Goal: Information Seeking & Learning: Learn about a topic

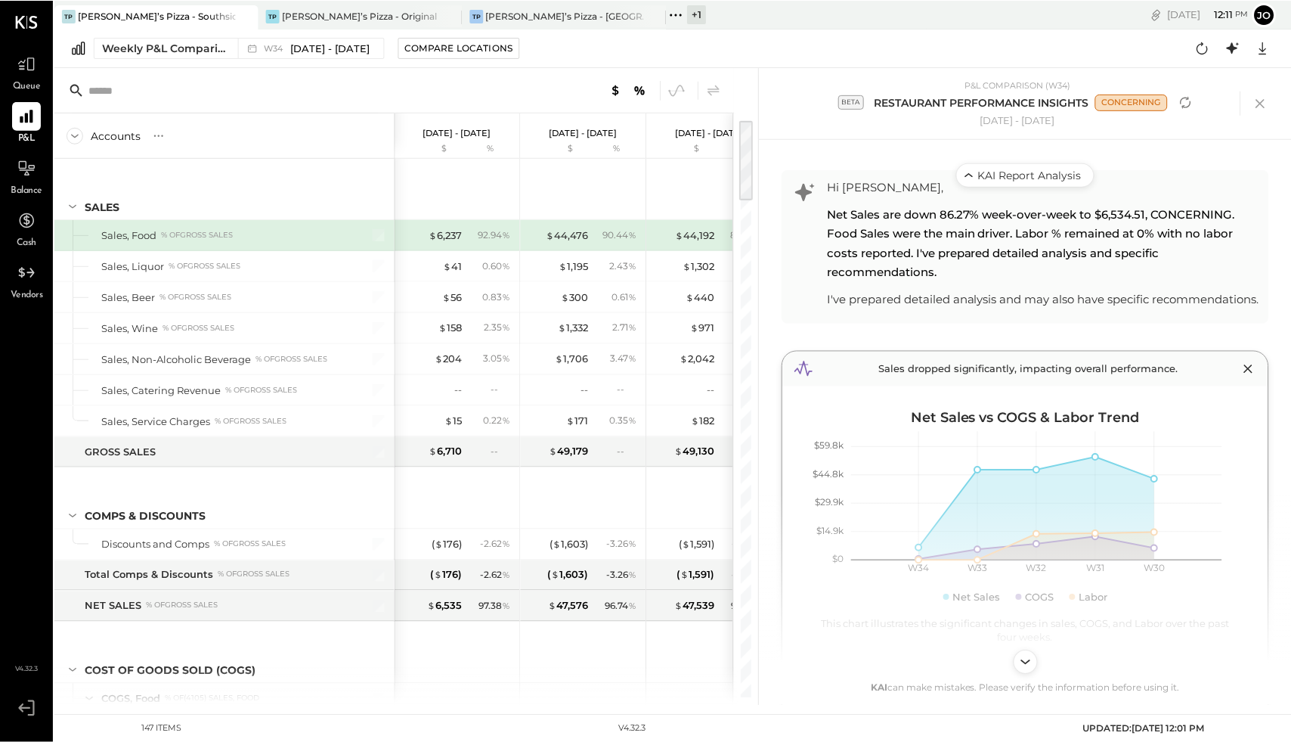
scroll to position [837, 0]
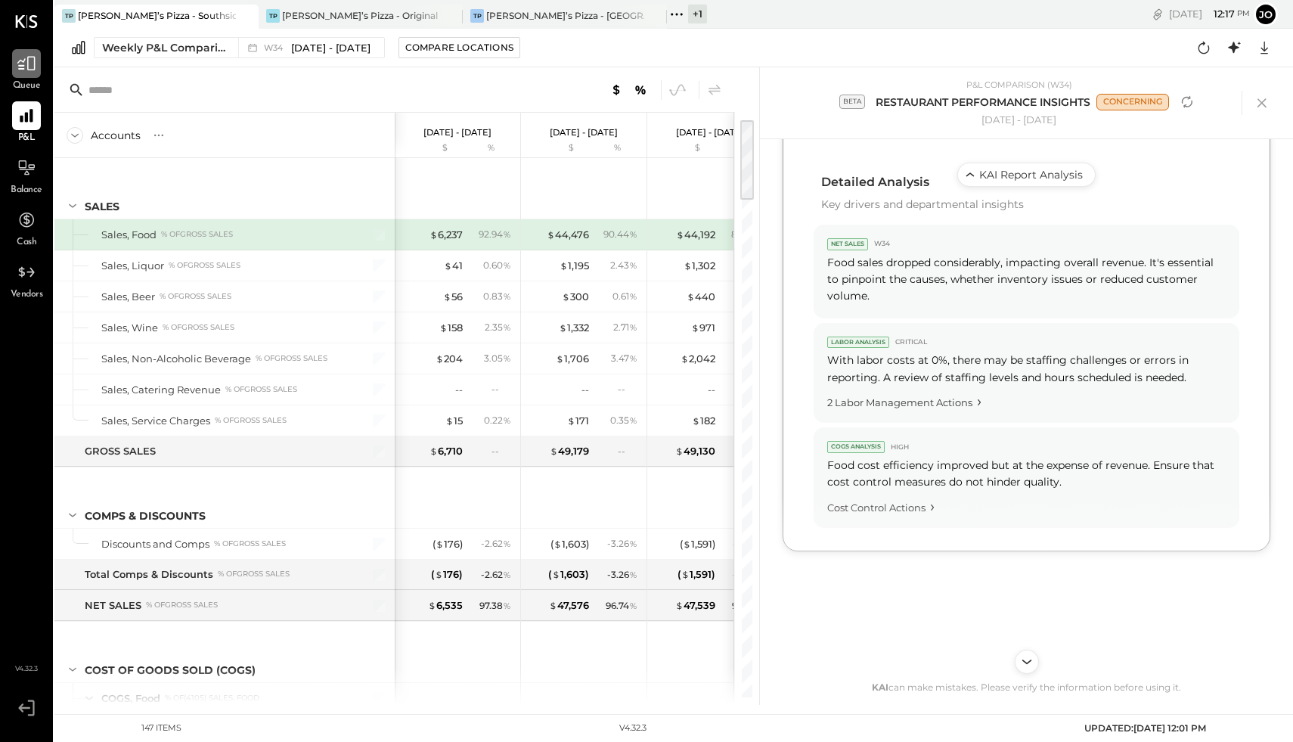
click at [23, 68] on icon at bounding box center [26, 64] width 18 height 14
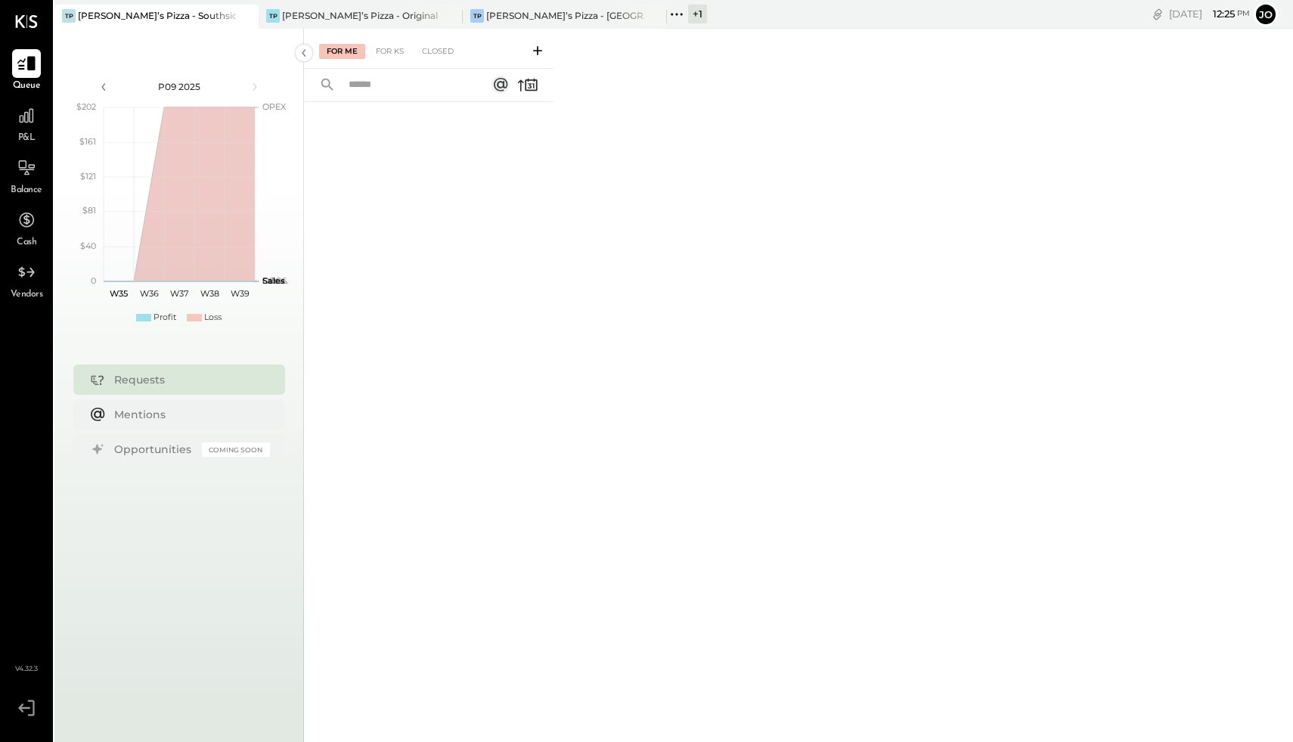
click at [26, 72] on icon at bounding box center [27, 64] width 20 height 20
click at [298, 17] on div "[PERSON_NAME]’s Pizza - Original" at bounding box center [360, 15] width 156 height 13
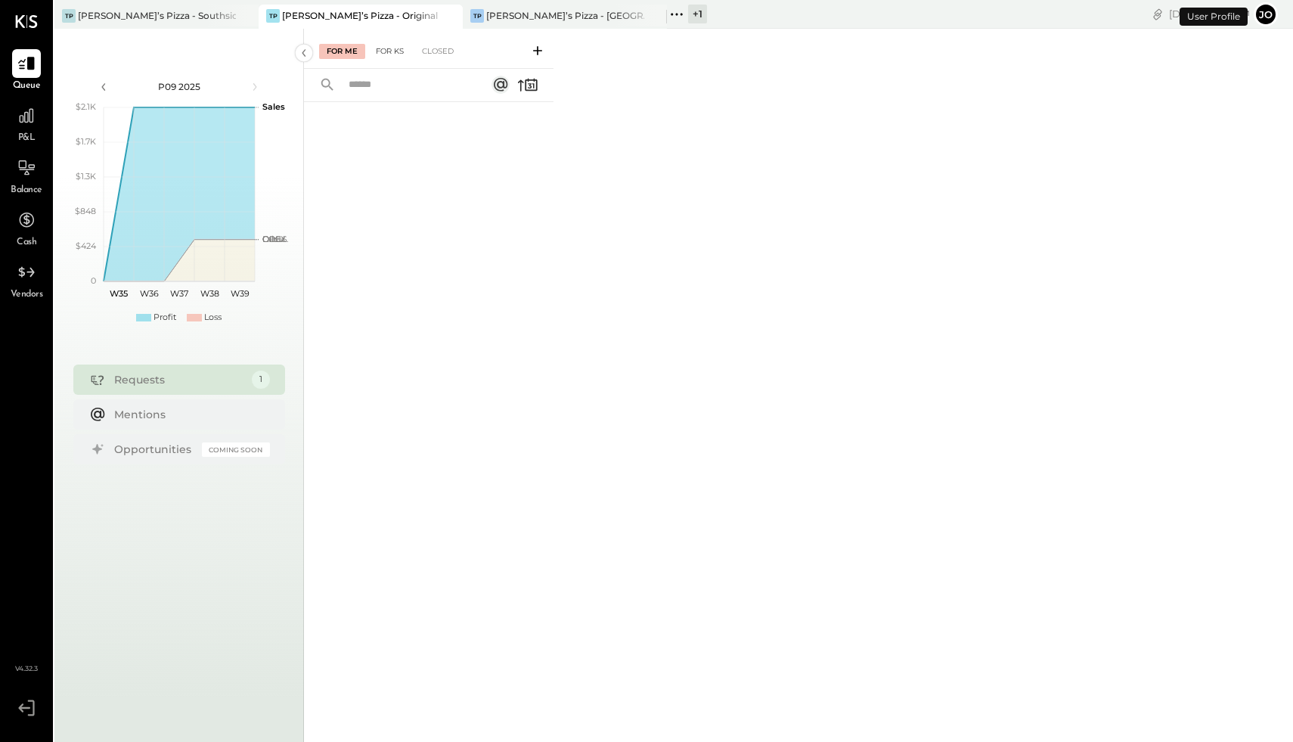
click at [386, 56] on div "For KS" at bounding box center [389, 51] width 43 height 15
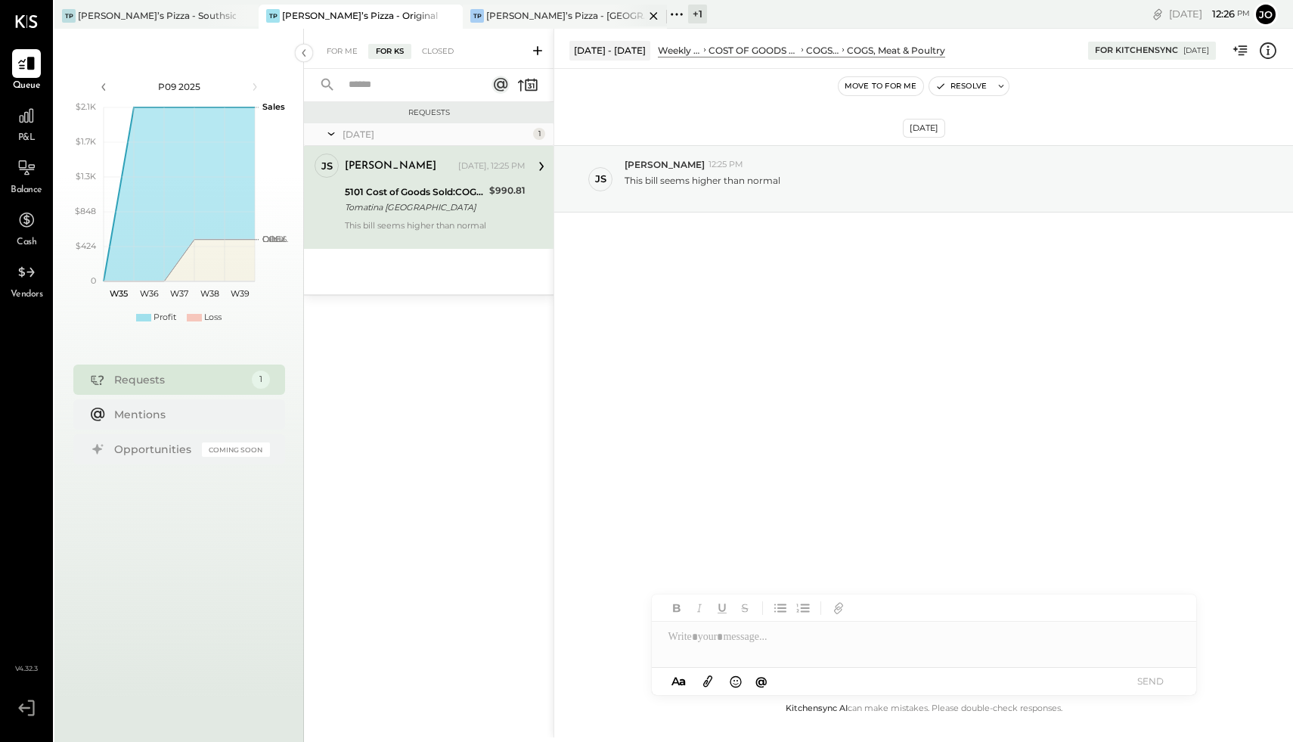
click at [521, 23] on div "TP Tony’s Pizza - Northside" at bounding box center [565, 17] width 204 height 24
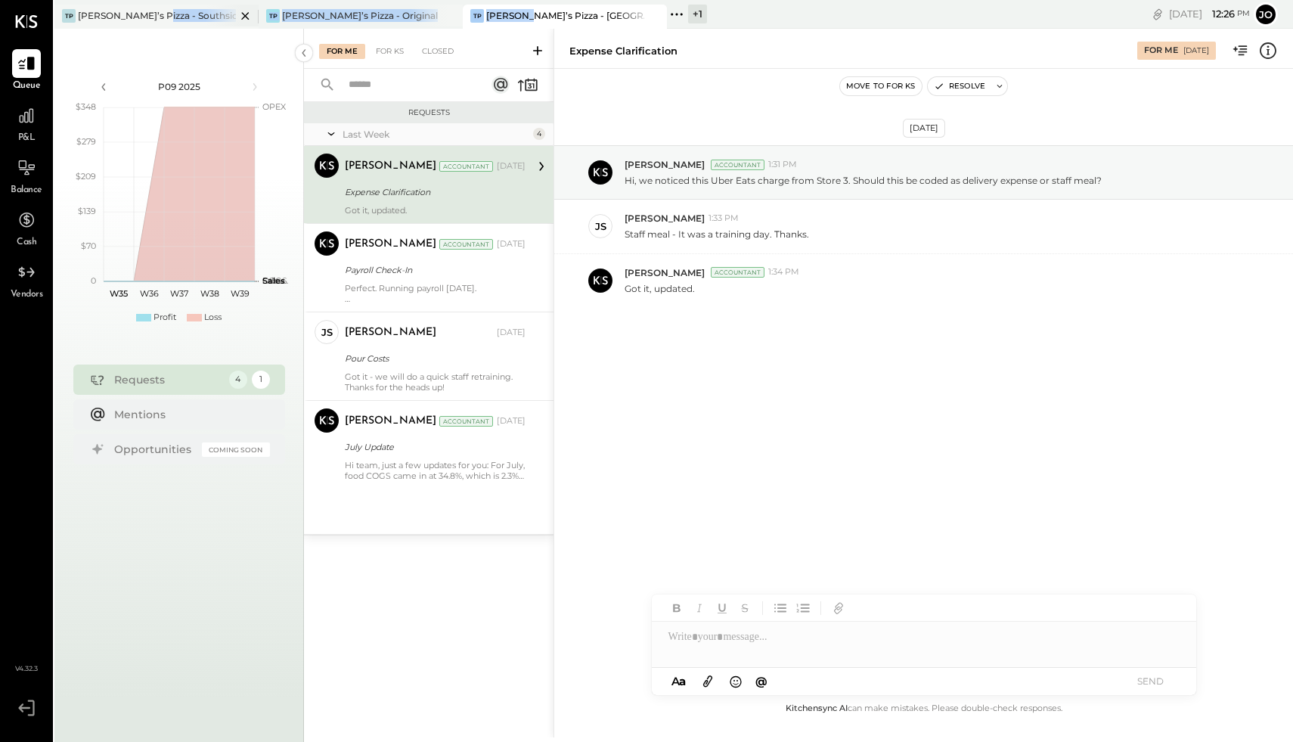
drag, startPoint x: 523, startPoint y: 11, endPoint x: 153, endPoint y: 11, distance: 369.6
click at [153, 11] on div "TP Tony’s Pizza - Southside TP Tony’s Pizza - Original TP Tony’s Pizza - Norths…" at bounding box center [490, 14] width 873 height 29
click at [526, 10] on div "[PERSON_NAME]’s Pizza - [GEOGRAPHIC_DATA]" at bounding box center [565, 15] width 158 height 13
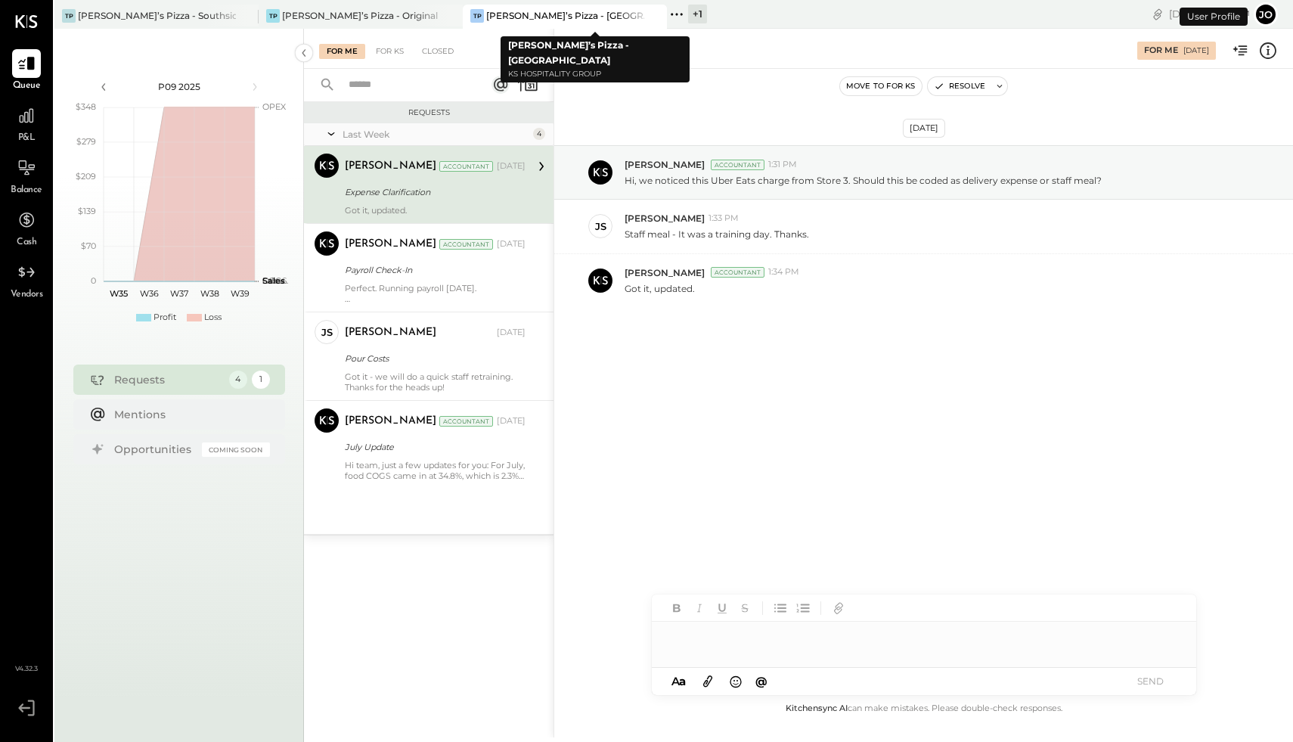
click at [685, 12] on icon at bounding box center [677, 15] width 20 height 20
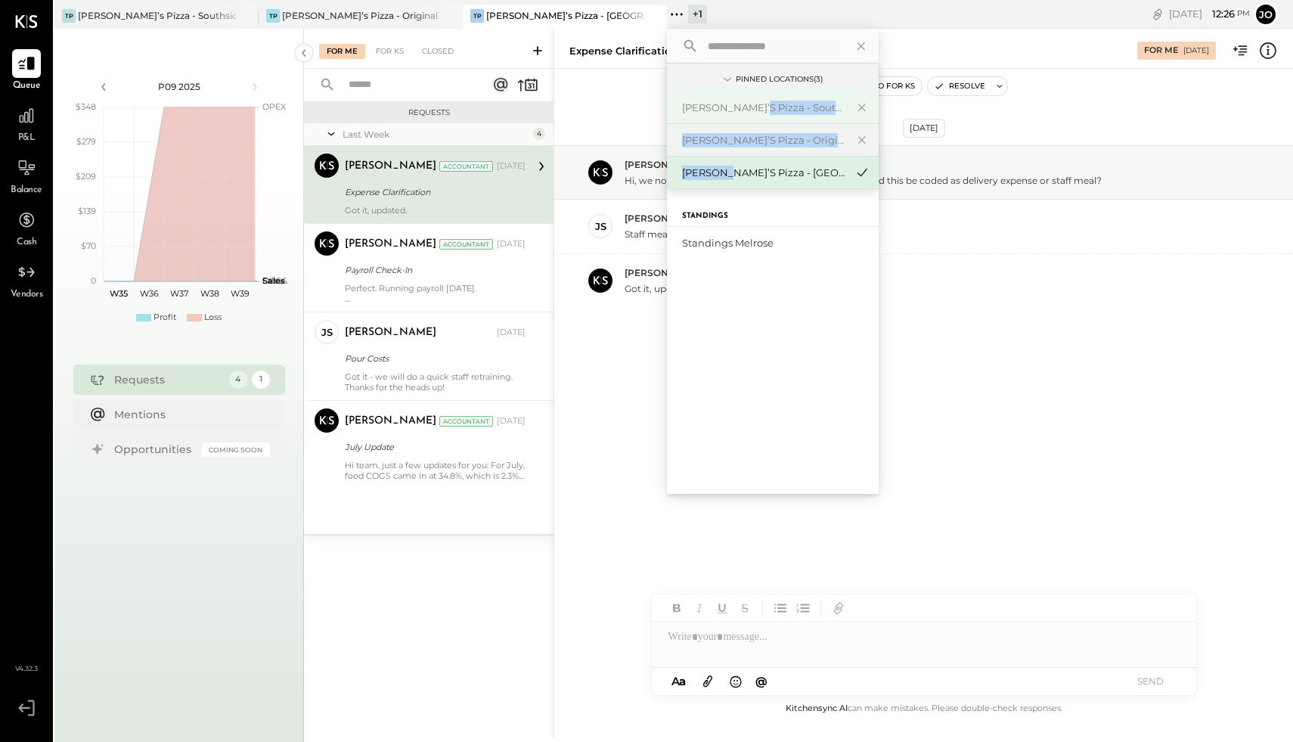
drag, startPoint x: 718, startPoint y: 175, endPoint x: 745, endPoint y: 98, distance: 81.5
click at [745, 101] on div "Tony’s Pizza - Southside Tony’s Pizza - Original Tony’s Pizza - Northside" at bounding box center [773, 139] width 212 height 97
click at [854, 104] on icon at bounding box center [862, 108] width 18 height 20
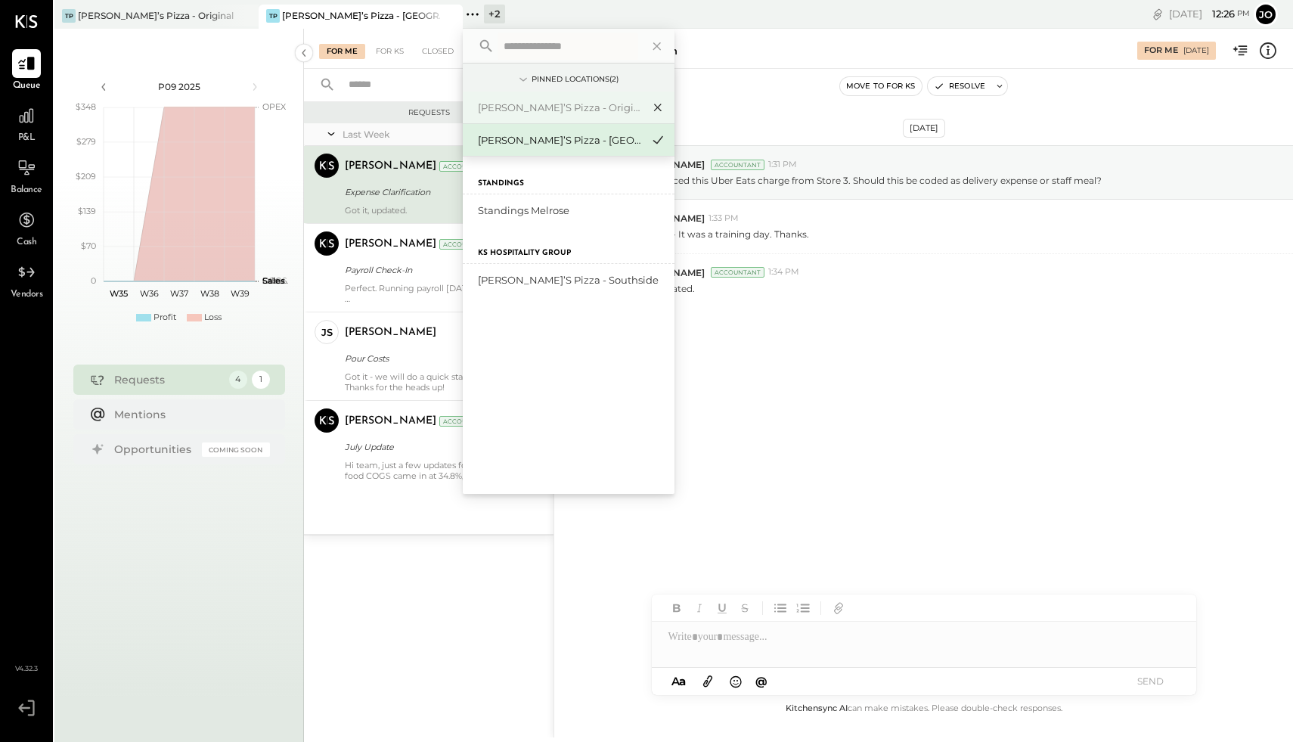
click at [655, 106] on icon at bounding box center [658, 108] width 18 height 20
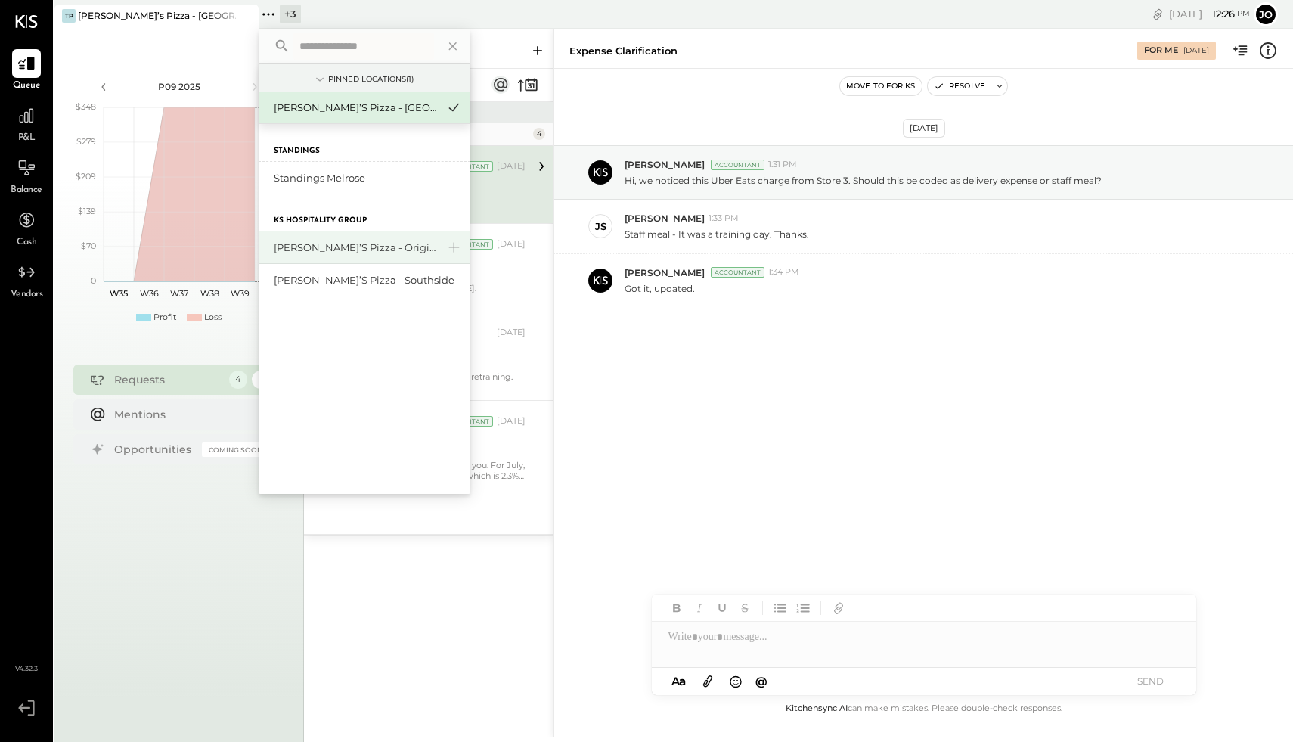
click at [342, 248] on div "[PERSON_NAME]’s Pizza - Original" at bounding box center [355, 247] width 163 height 14
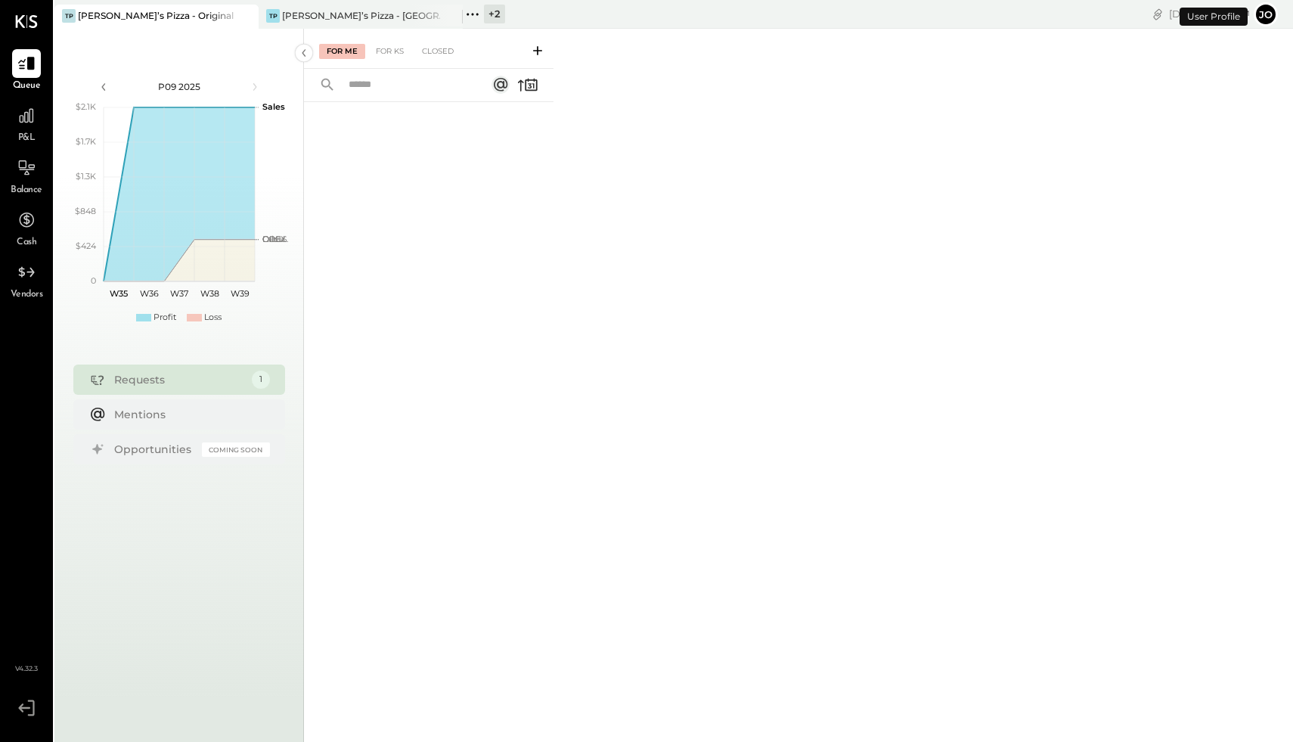
click at [479, 14] on icon at bounding box center [473, 15] width 20 height 20
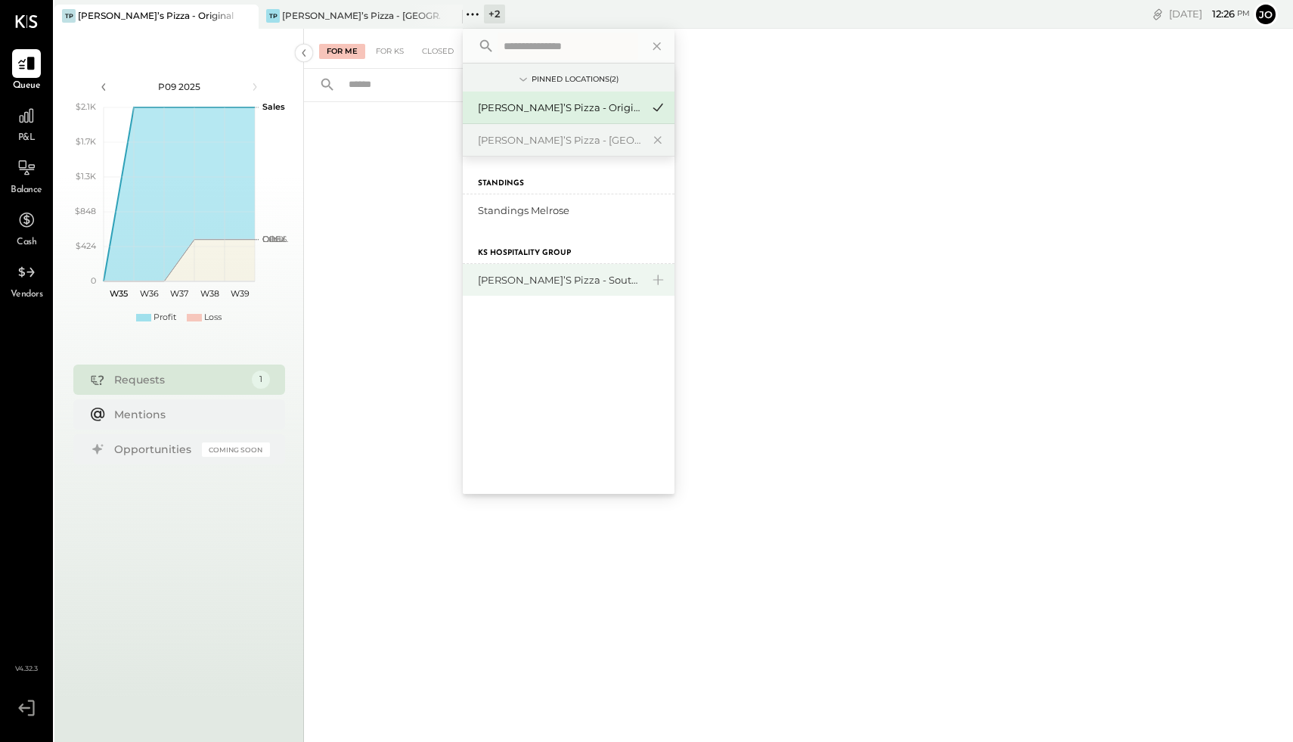
click at [519, 282] on div "[PERSON_NAME]’s Pizza - Southside" at bounding box center [559, 280] width 163 height 14
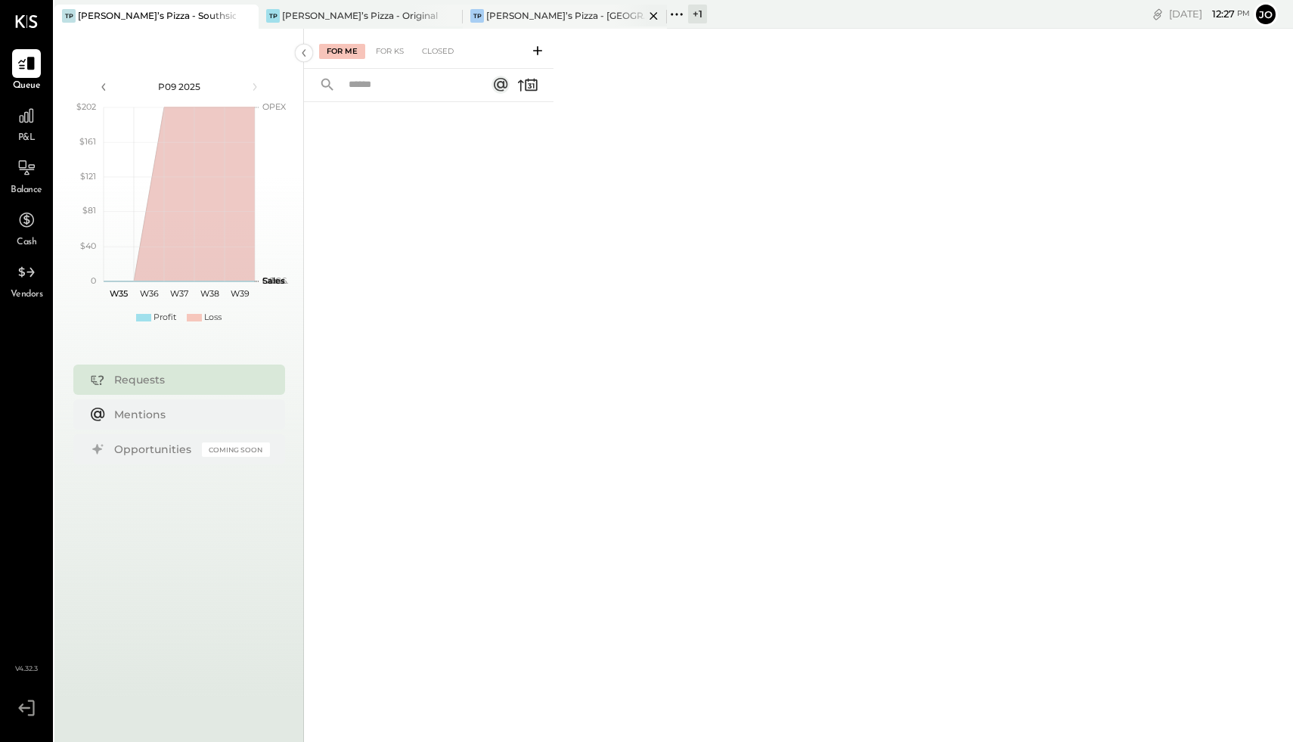
click at [554, 23] on div "TP Tony’s Pizza - Northside" at bounding box center [565, 17] width 204 height 24
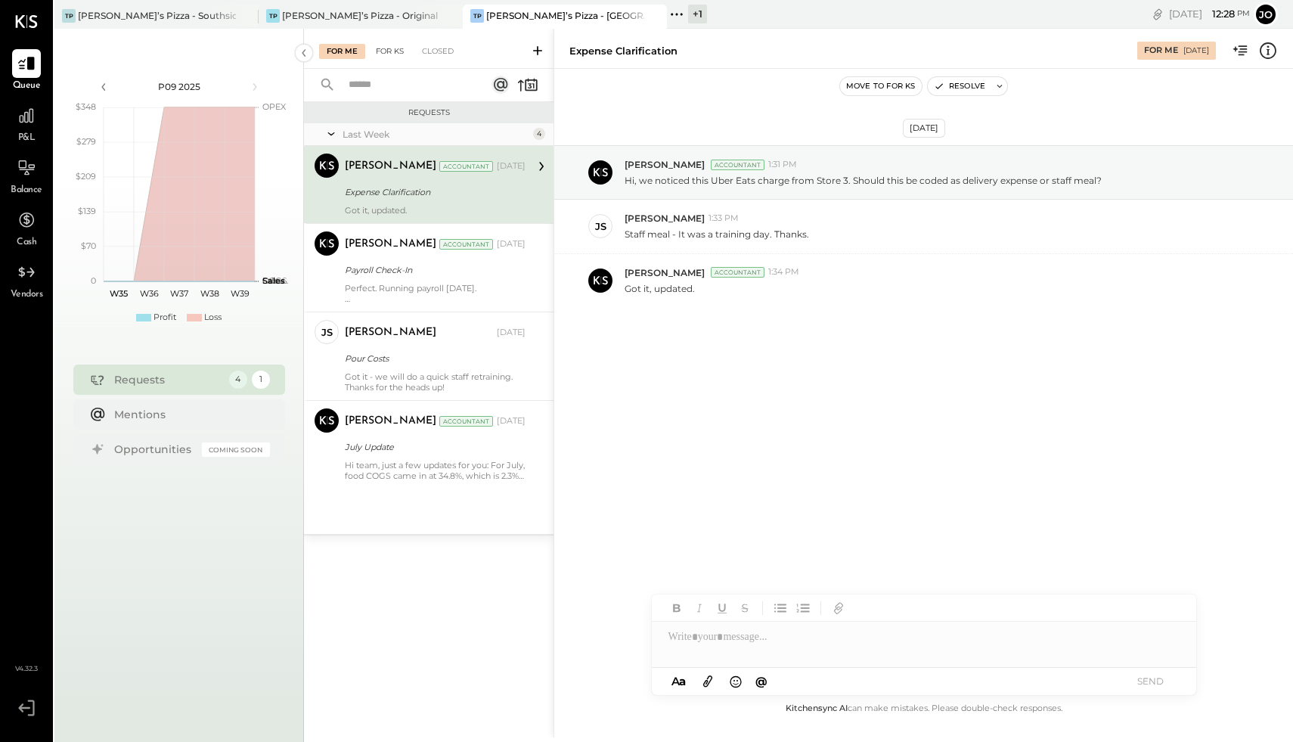
click at [395, 54] on div "For KS" at bounding box center [389, 51] width 43 height 15
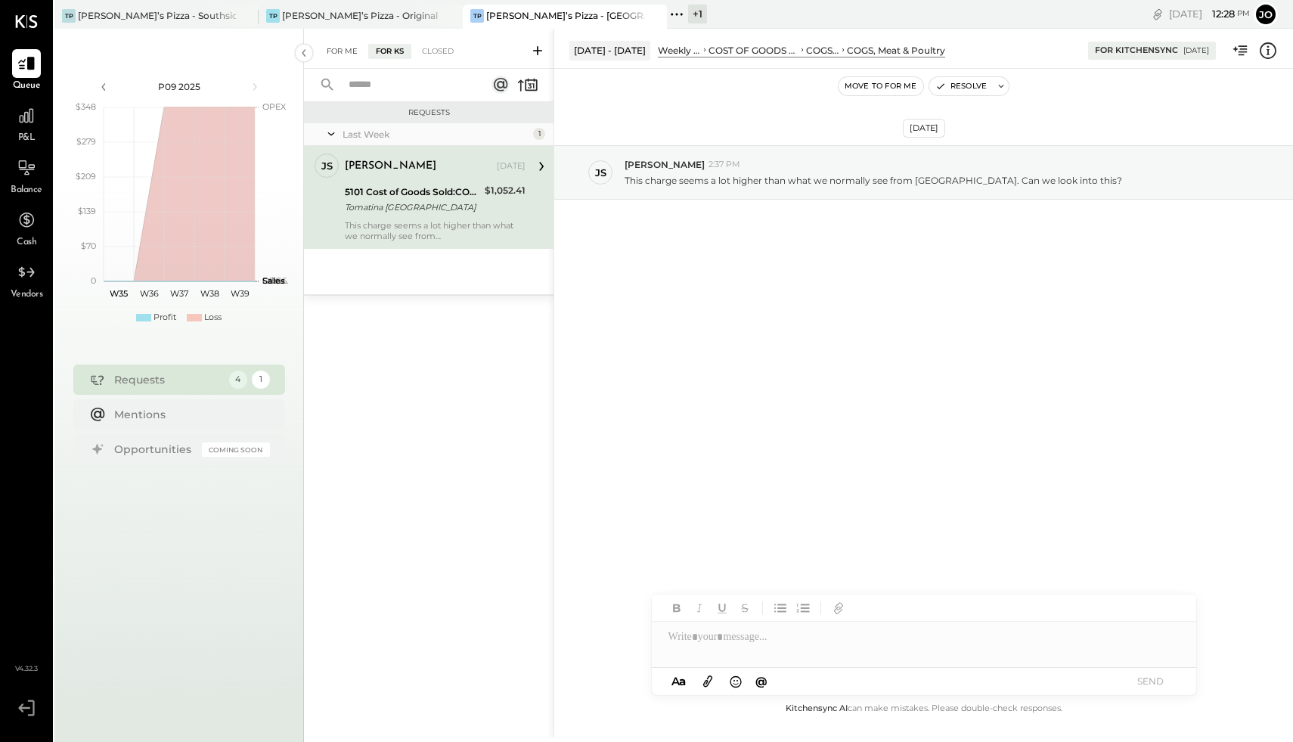
click at [345, 53] on div "For Me" at bounding box center [342, 51] width 46 height 15
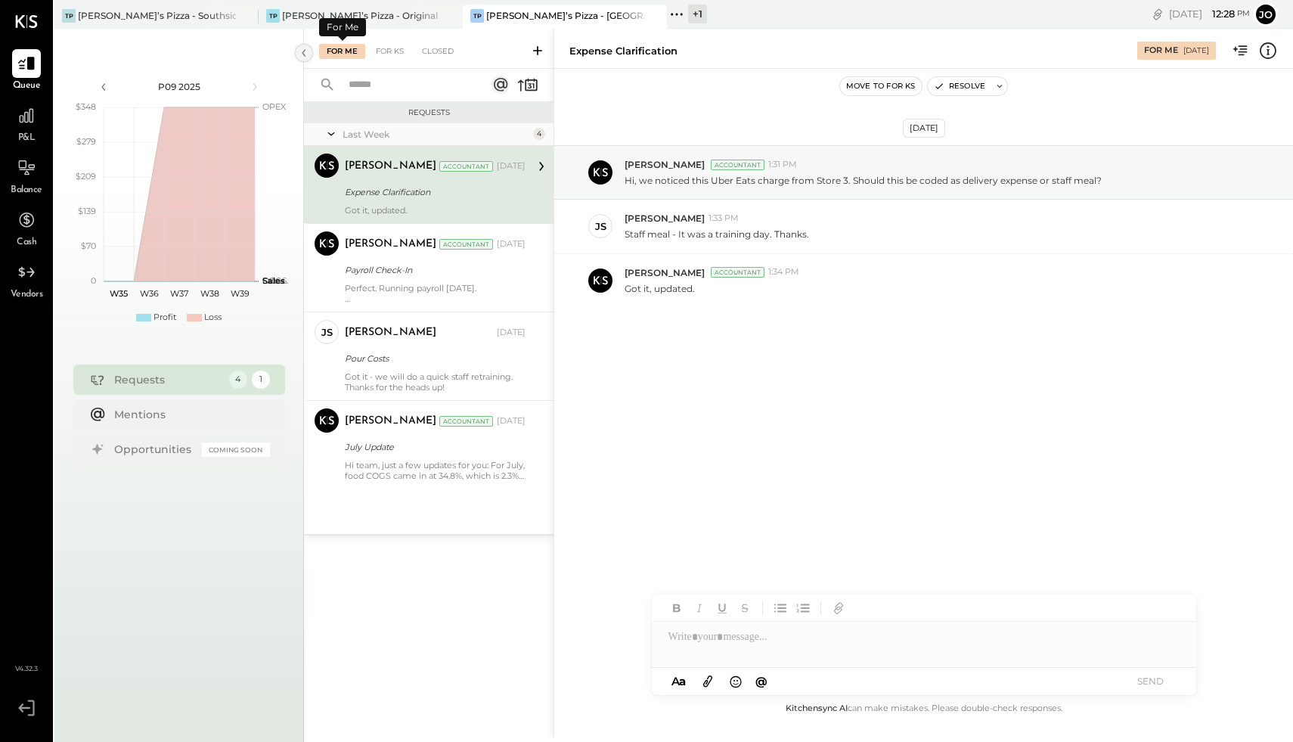
click at [306, 54] on icon at bounding box center [304, 52] width 17 height 27
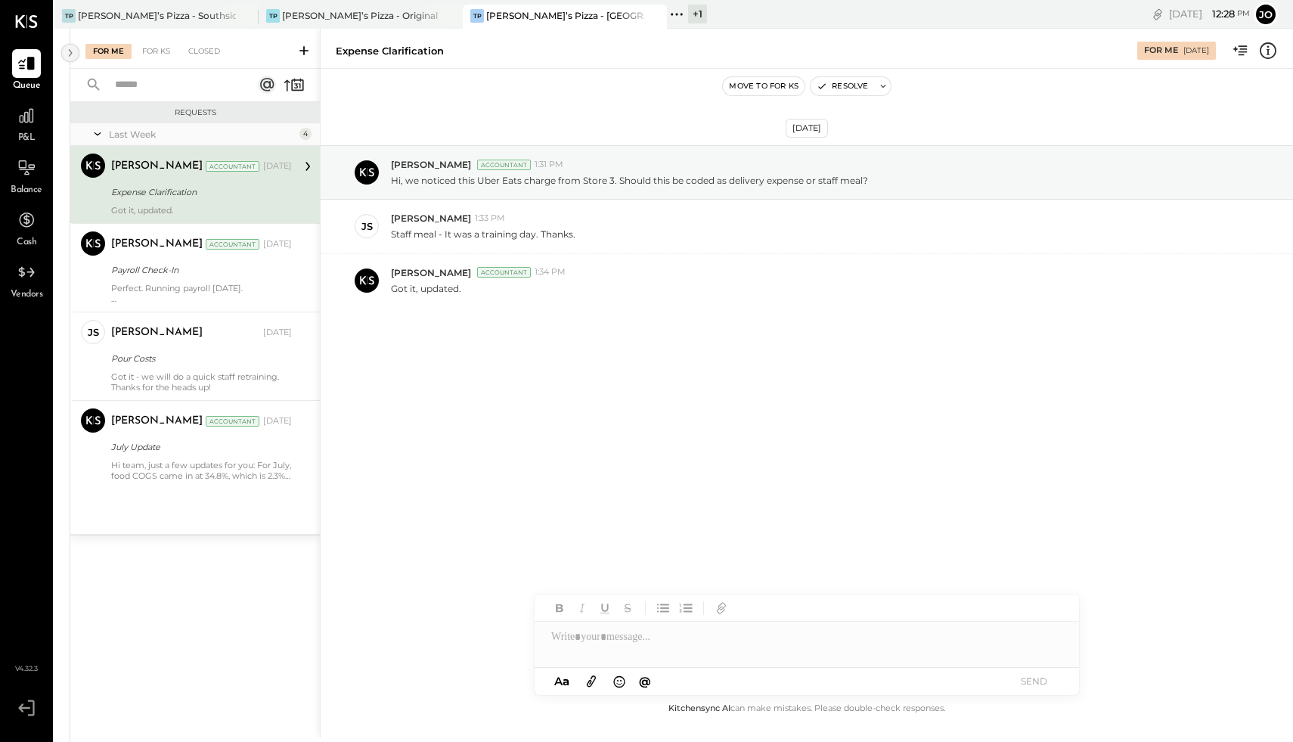
click at [72, 54] on icon at bounding box center [70, 52] width 17 height 27
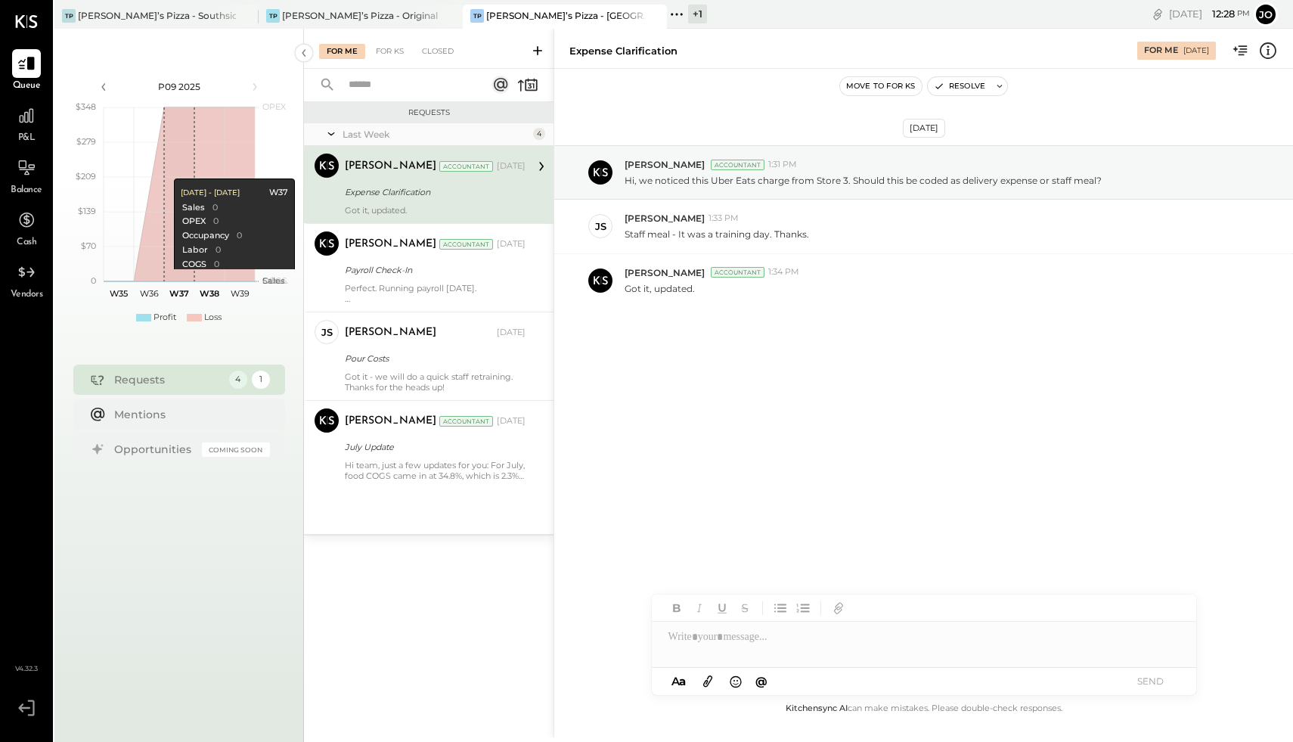
click at [644, 501] on div "[DATE] [PERSON_NAME] Accountant 1:31 PM Hi, we noticed this Uber Eats charge fr…" at bounding box center [923, 384] width 738 height 630
click at [661, 470] on div "[DATE] [PERSON_NAME] Accountant 1:31 PM Hi, we noticed this Uber Eats charge fr…" at bounding box center [923, 384] width 738 height 630
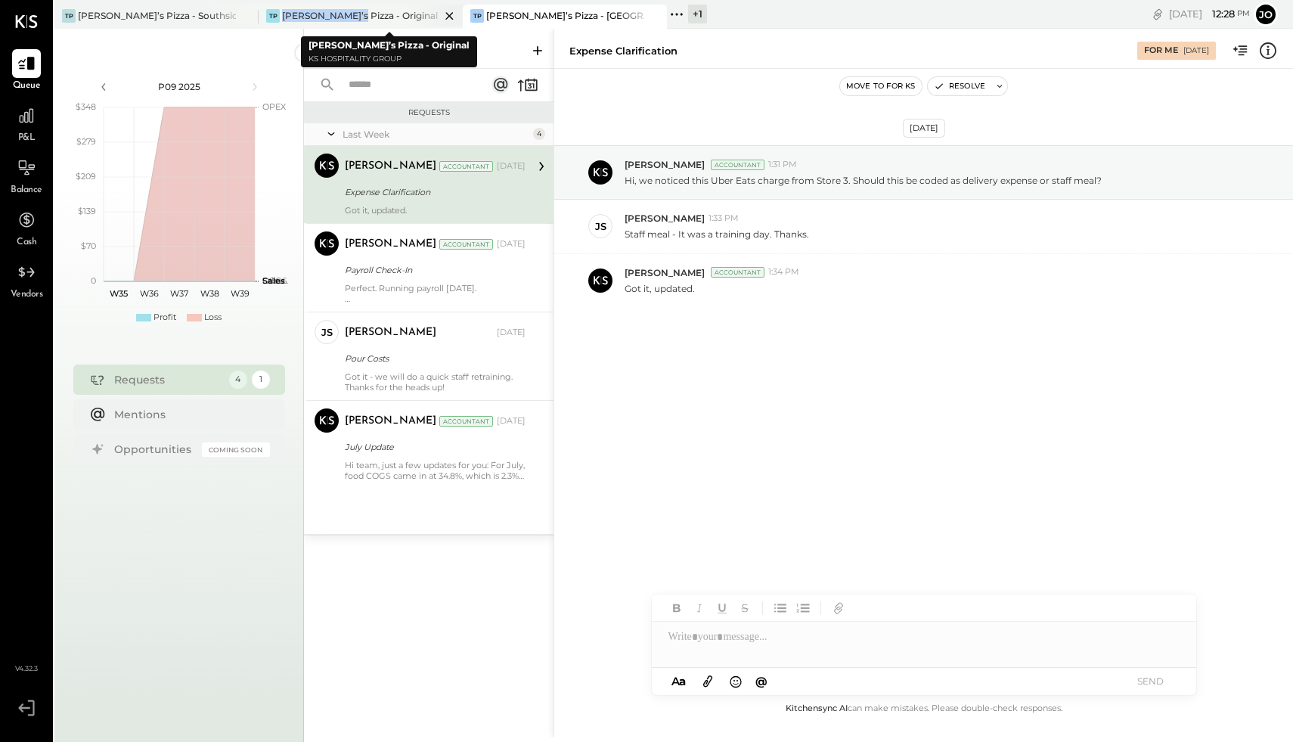
click at [345, 9] on div "[PERSON_NAME]’s Pizza - Original" at bounding box center [360, 15] width 156 height 13
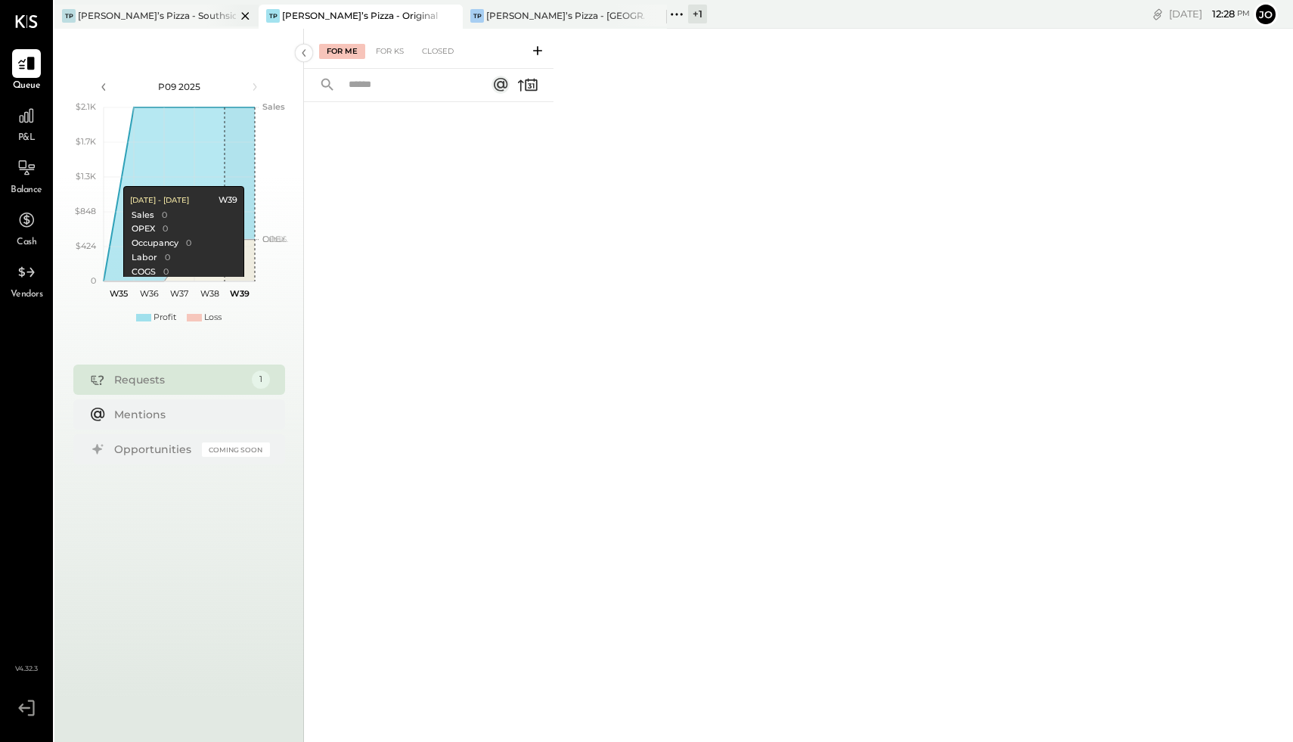
click at [210, 21] on div at bounding box center [232, 16] width 53 height 22
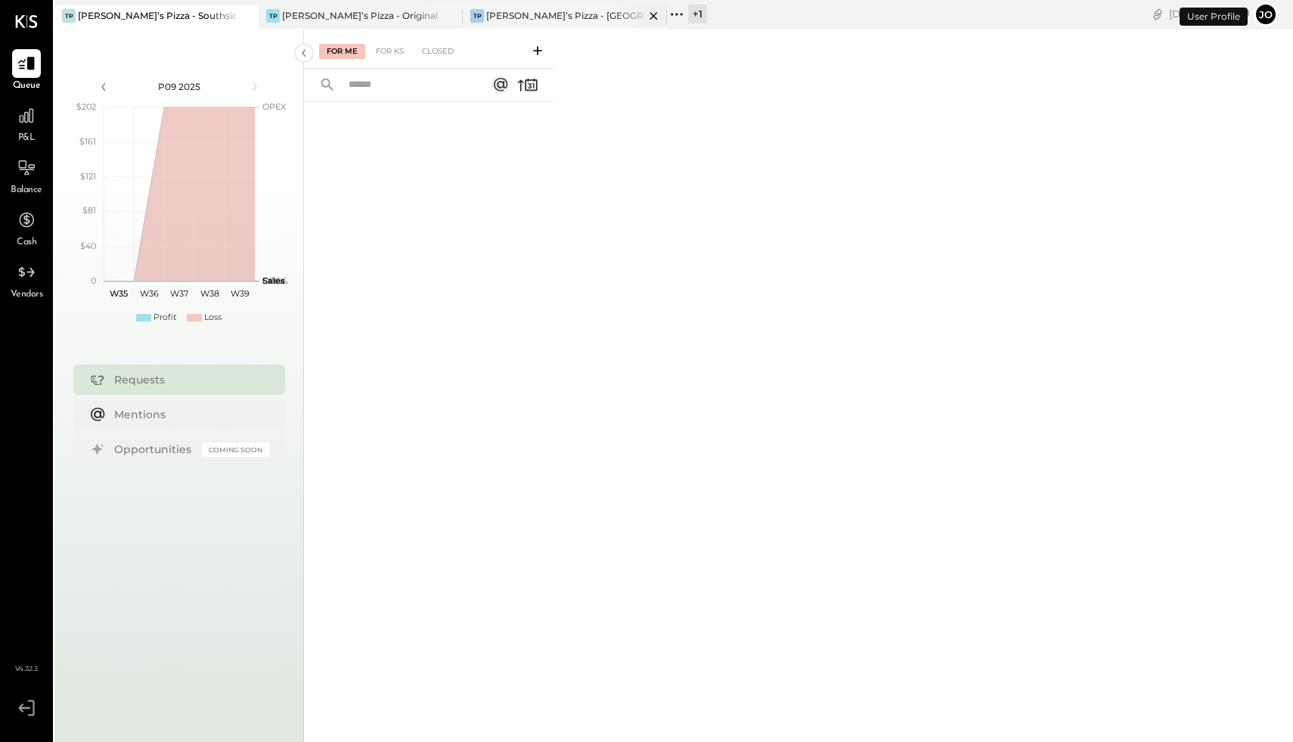
click at [523, 14] on div "[PERSON_NAME]’s Pizza - [GEOGRAPHIC_DATA]" at bounding box center [565, 15] width 158 height 13
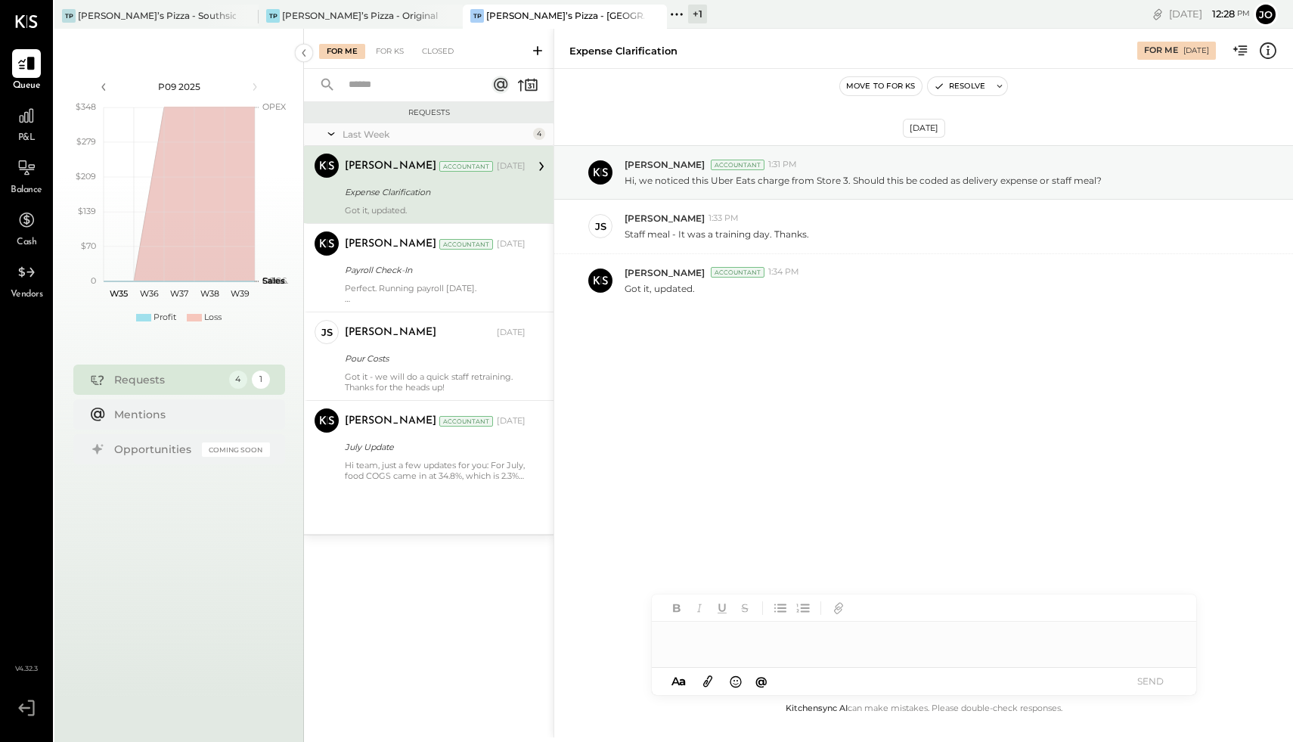
click at [685, 17] on icon at bounding box center [677, 15] width 20 height 20
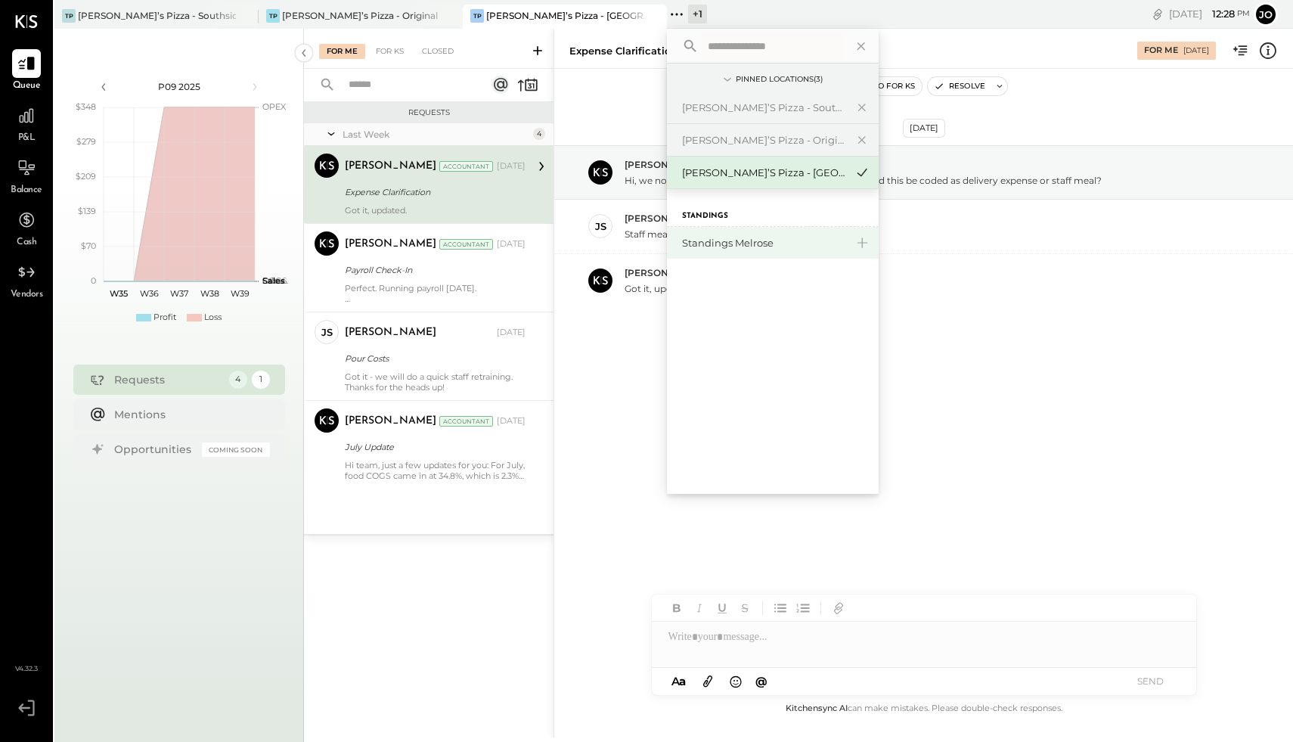
click at [719, 247] on div "Standings Melrose" at bounding box center [763, 243] width 163 height 14
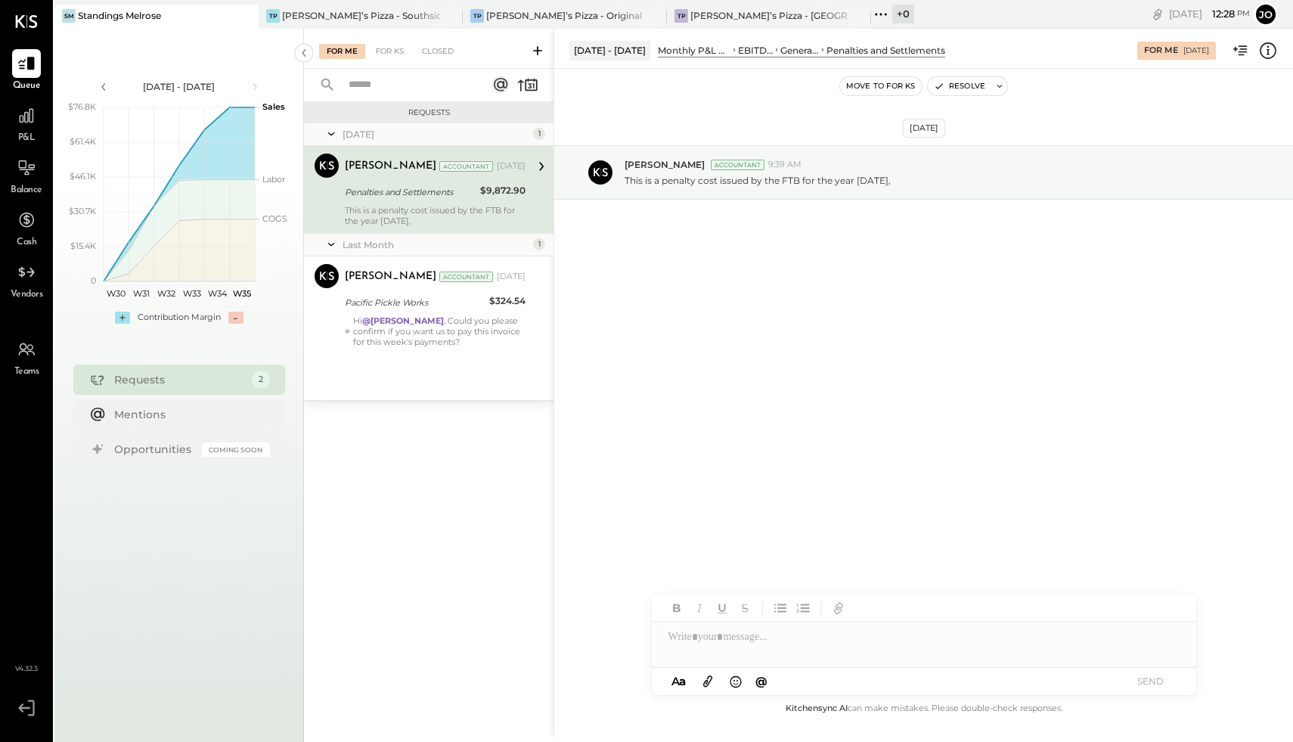
click at [136, 18] on div "Standings Melrose" at bounding box center [119, 15] width 83 height 13
click at [725, 5] on div "TP Tony’s Pizza - Northside" at bounding box center [769, 17] width 204 height 24
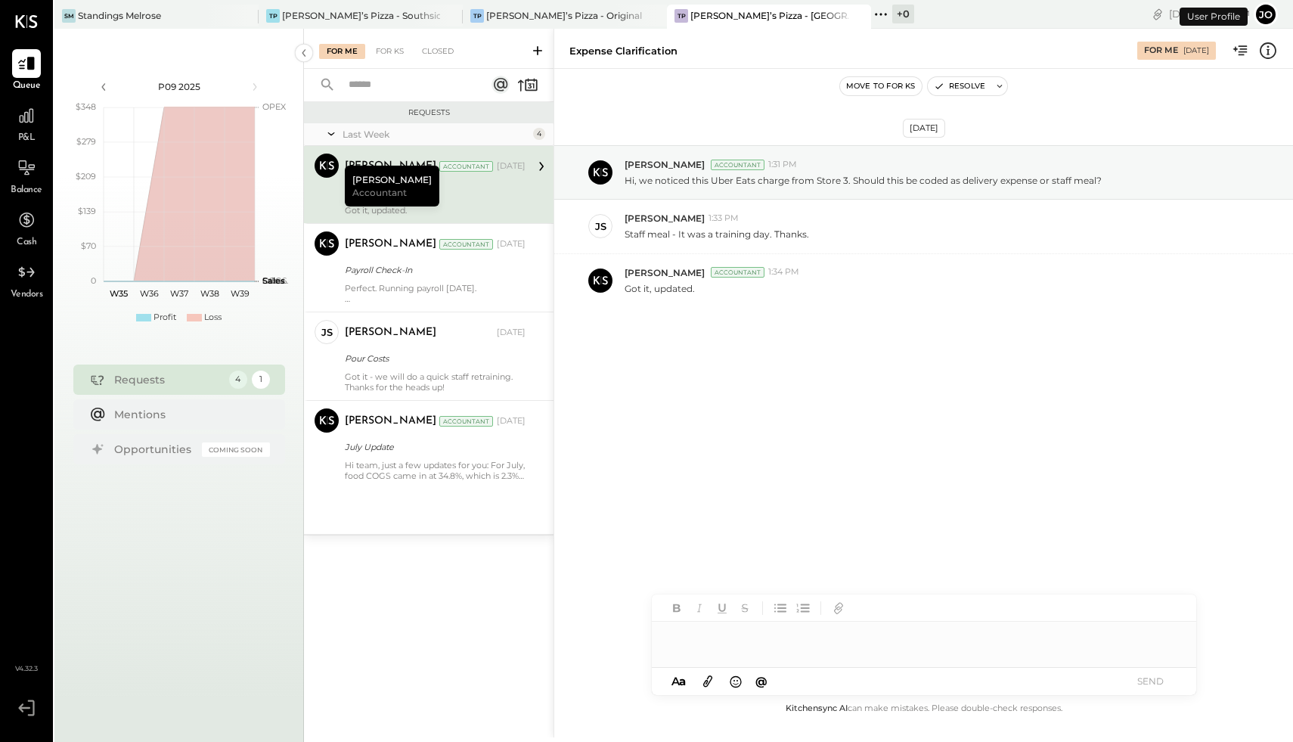
click at [1263, 9] on button "Jo" at bounding box center [1265, 14] width 24 height 24
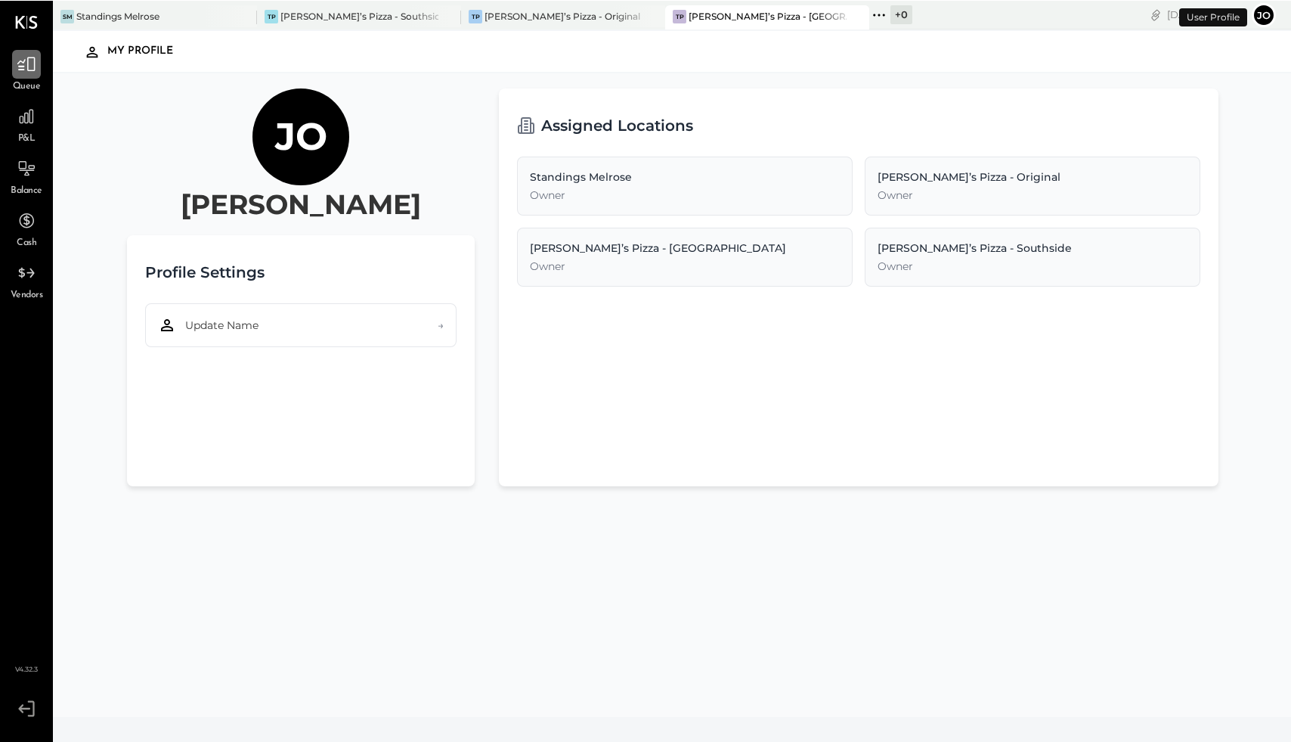
click at [31, 60] on icon at bounding box center [27, 64] width 20 height 20
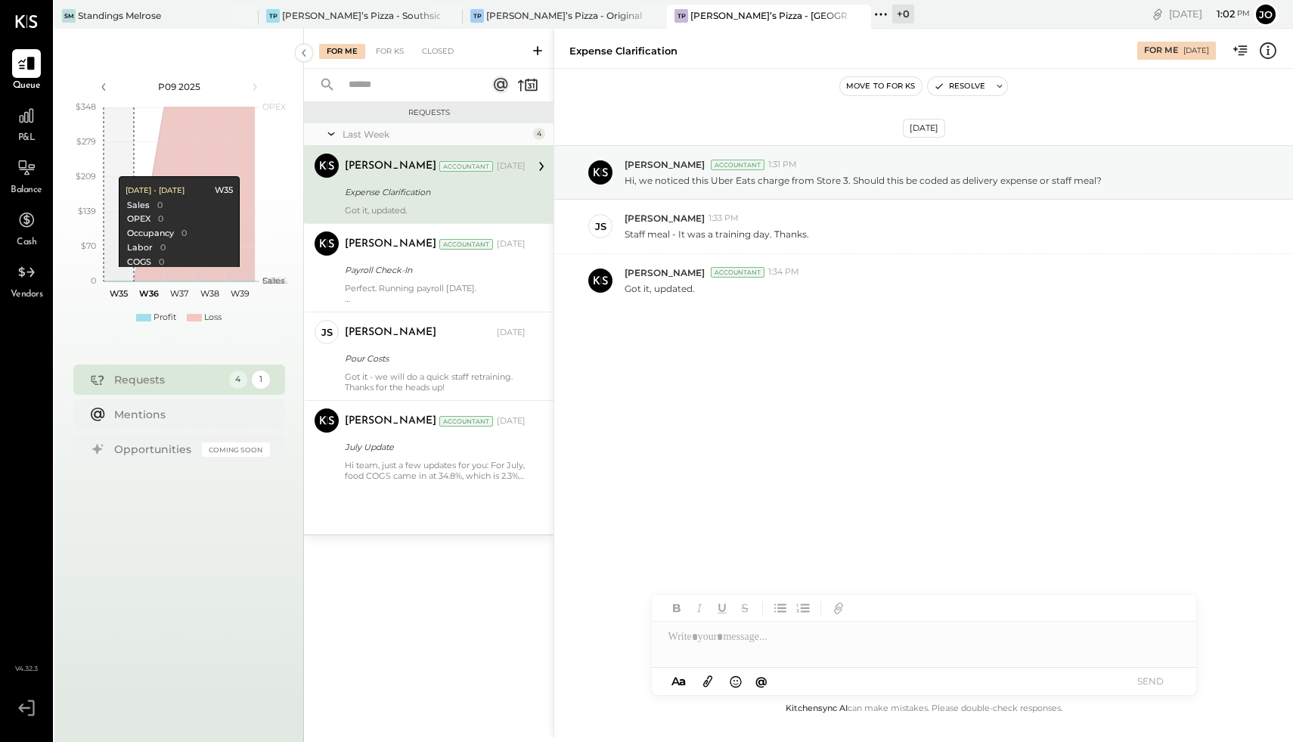
click at [118, 282] on icon "polygon, polyline { transition: fill-opacity 0.1s, stroke-opacity 0.1s; } 0 $70…" at bounding box center [179, 202] width 242 height 204
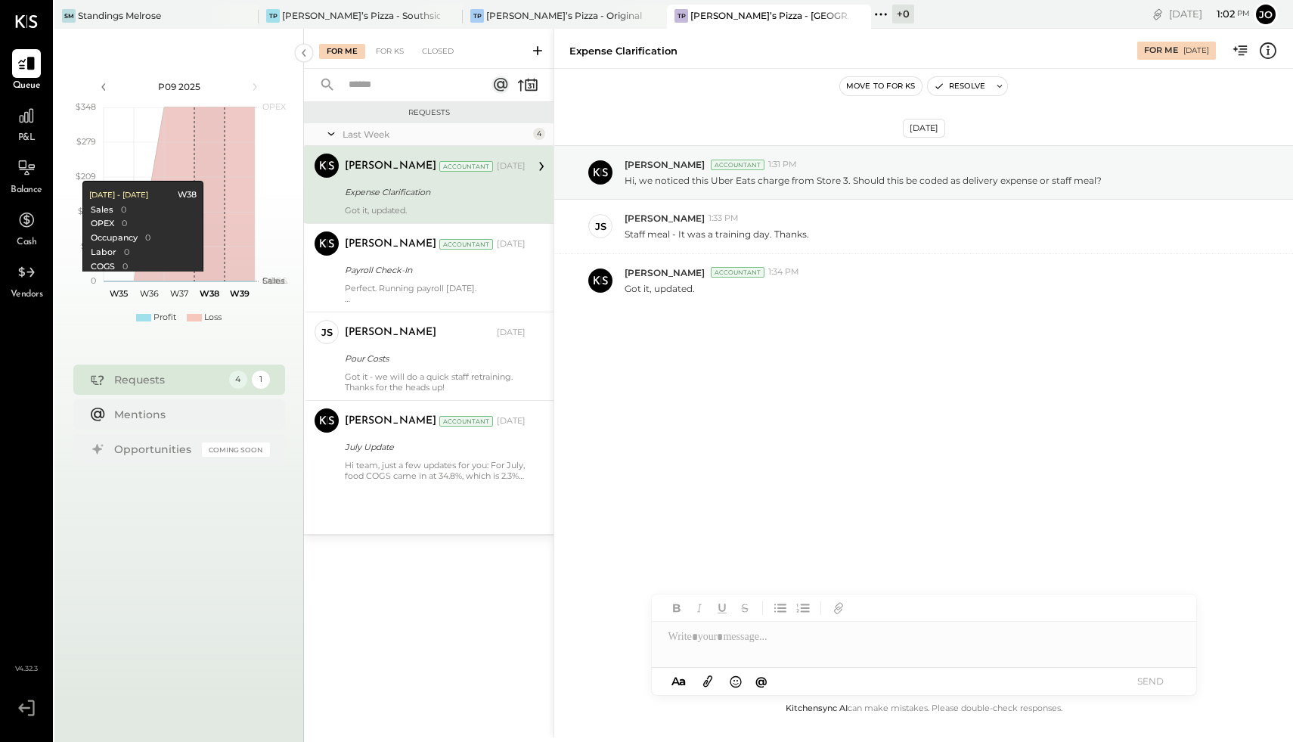
click at [203, 290] on text "W38" at bounding box center [210, 293] width 20 height 11
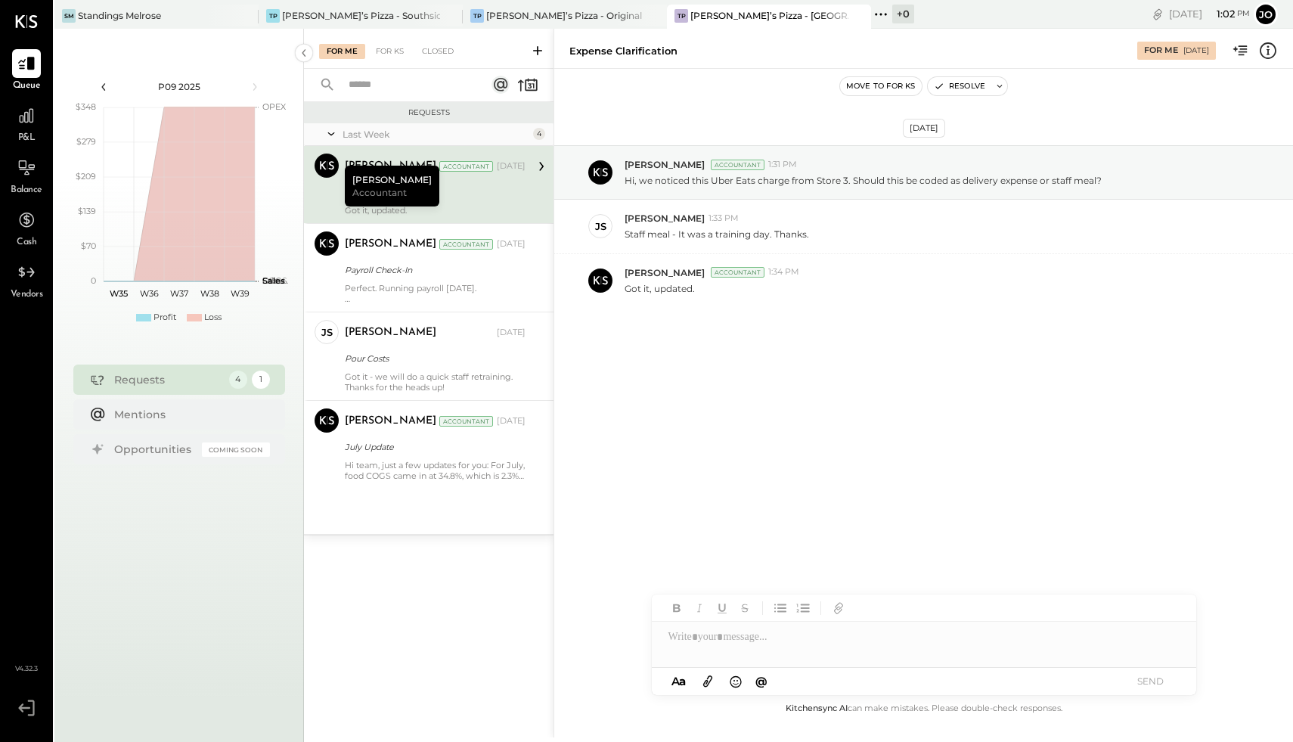
click at [103, 83] on icon at bounding box center [103, 87] width 17 height 17
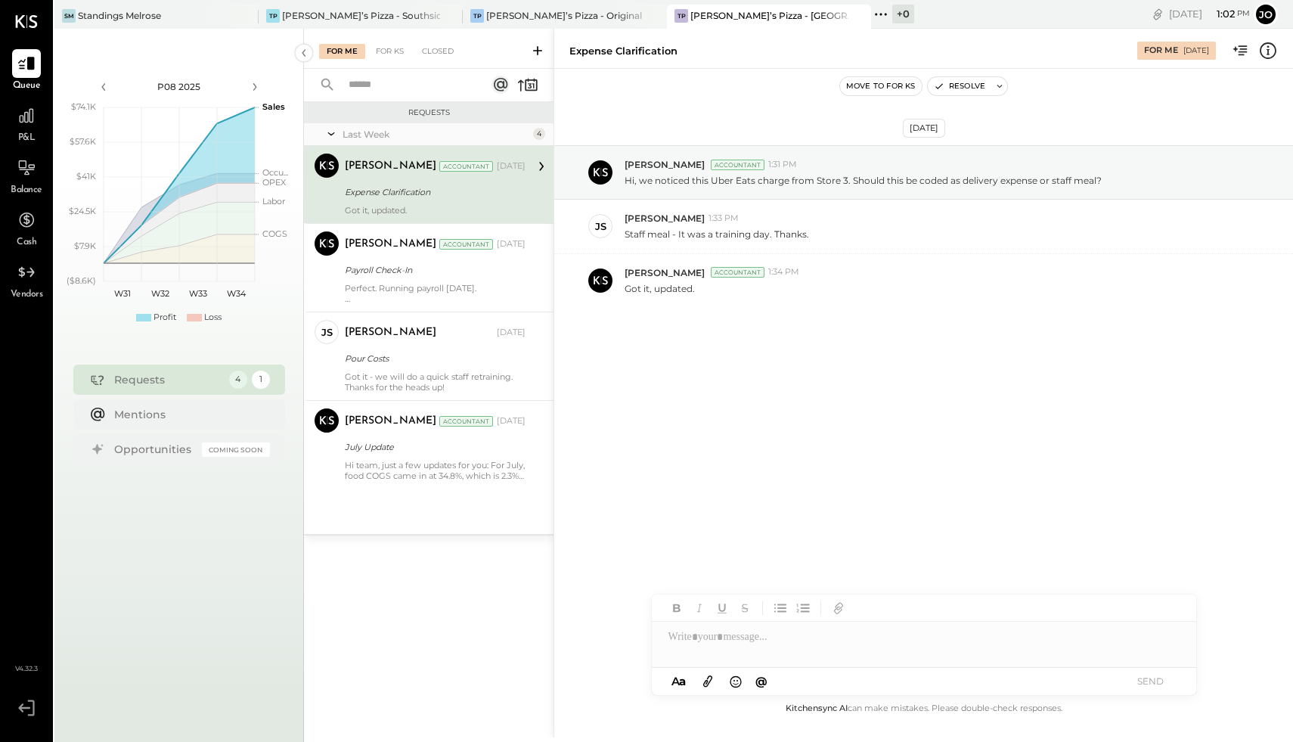
click at [407, 118] on div "Requests" at bounding box center [428, 112] width 249 height 21
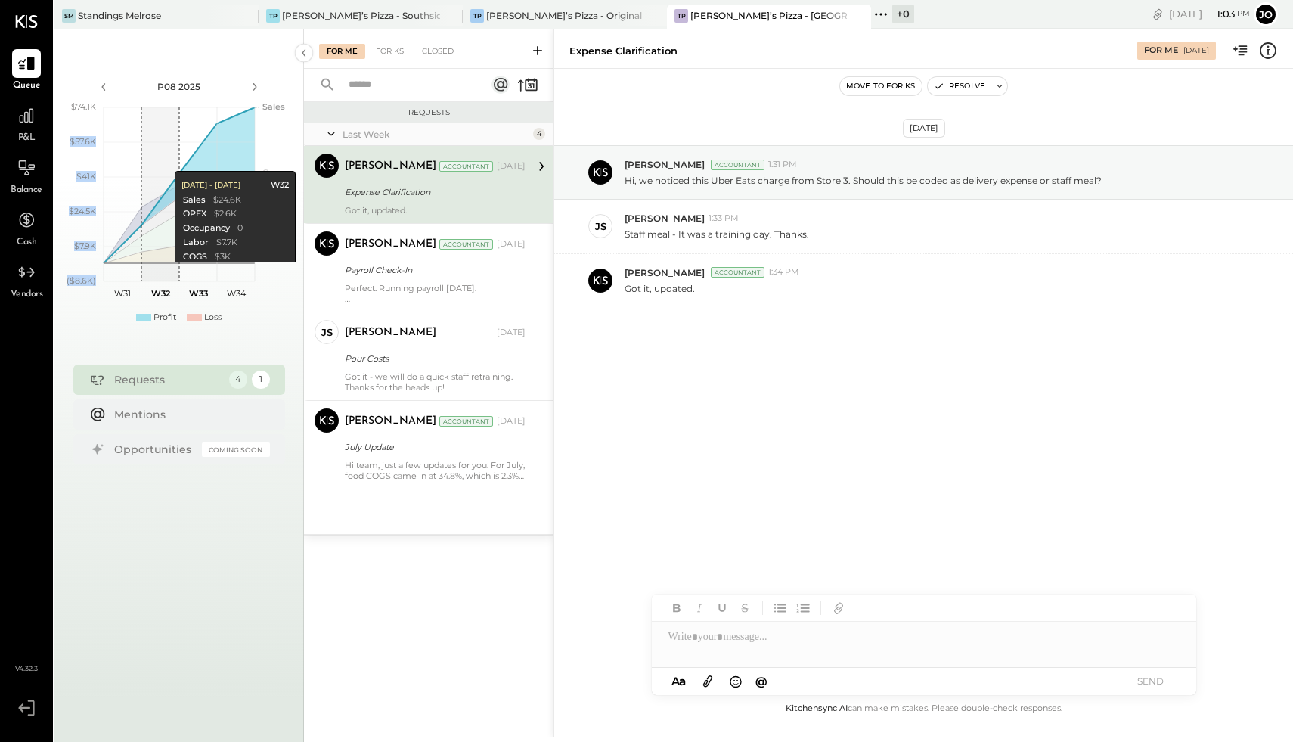
click at [172, 156] on icon "polygon, polyline { transition: fill-opacity 0.1s, stroke-opacity 0.1s; } ($8.6…" at bounding box center [179, 202] width 242 height 204
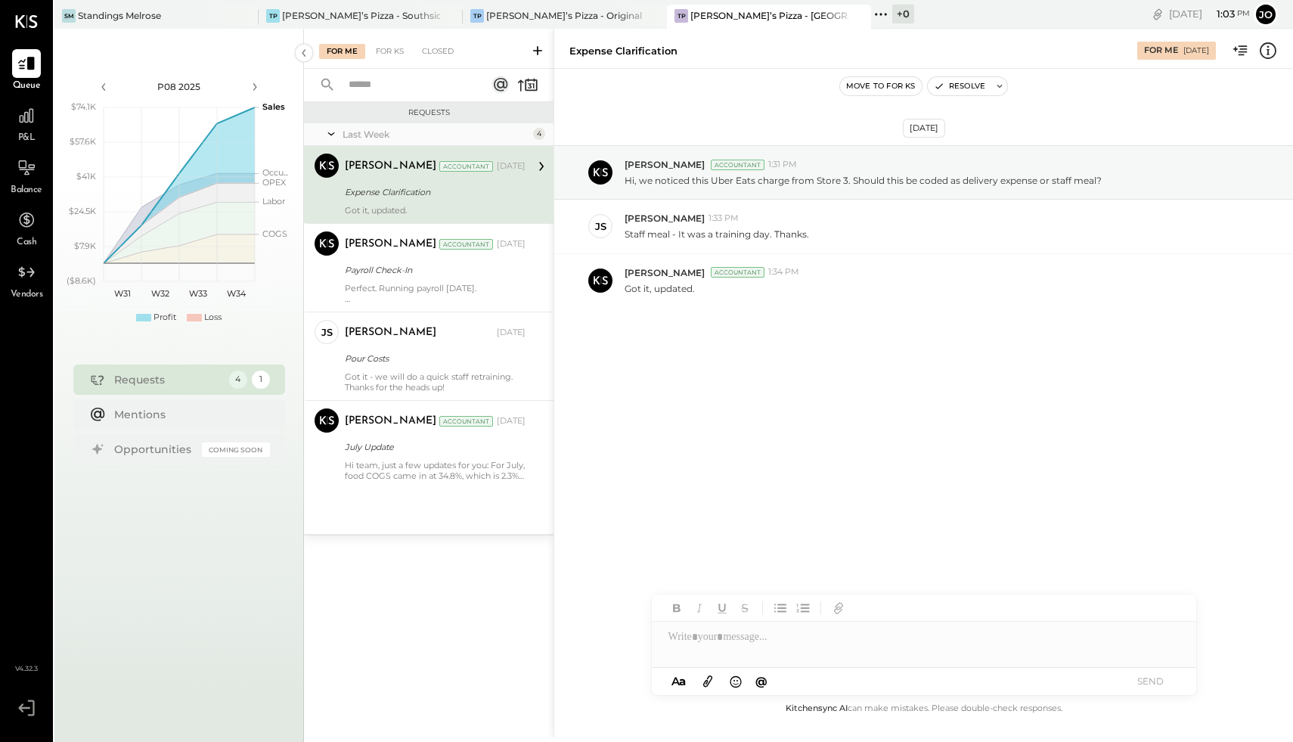
click at [151, 71] on div "P08 2025 polygon, polyline { transition: fill-opacity 0.1s, stroke-opacity 0.1s…" at bounding box center [178, 199] width 249 height 280
click at [672, 498] on div "[DATE] [PERSON_NAME] Accountant 1:31 PM Hi, we noticed this Uber Eats charge fr…" at bounding box center [923, 384] width 738 height 630
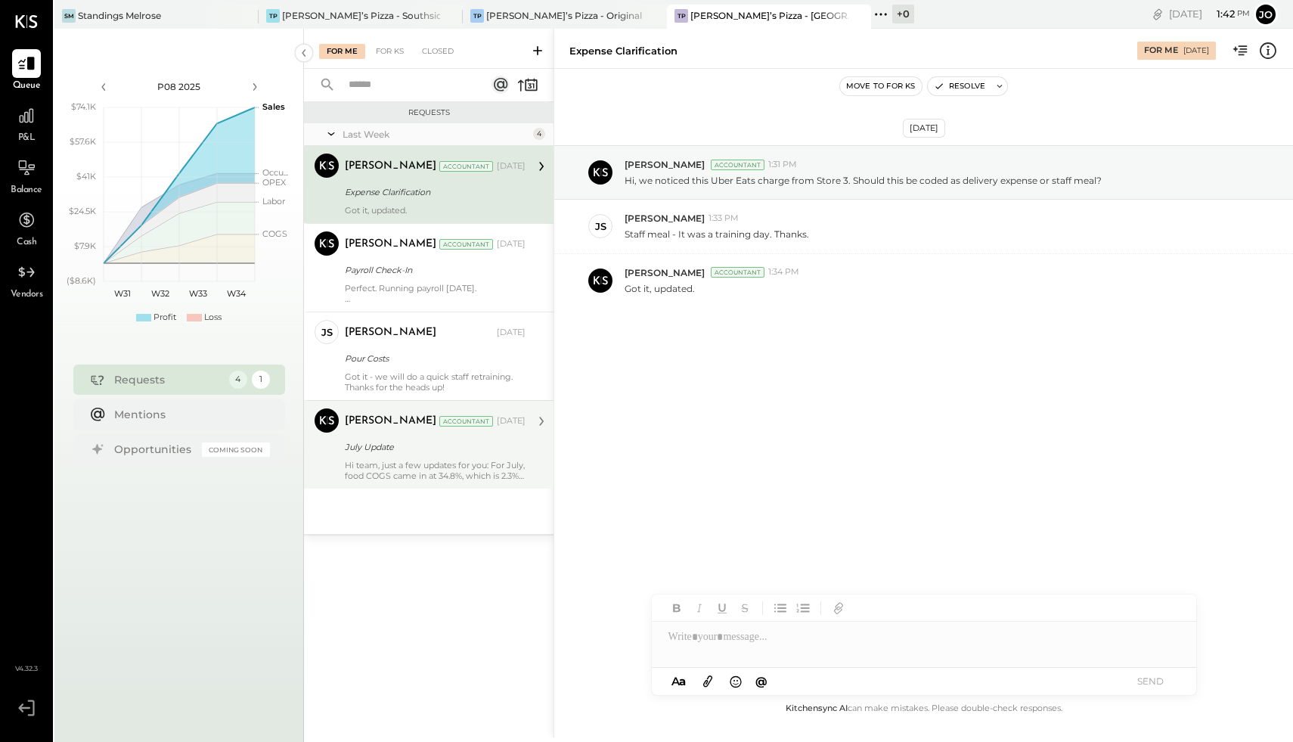
click at [487, 466] on div "Hi team, just a few updates for you: For July, food COGS came in at 34.8%, whic…" at bounding box center [435, 470] width 181 height 21
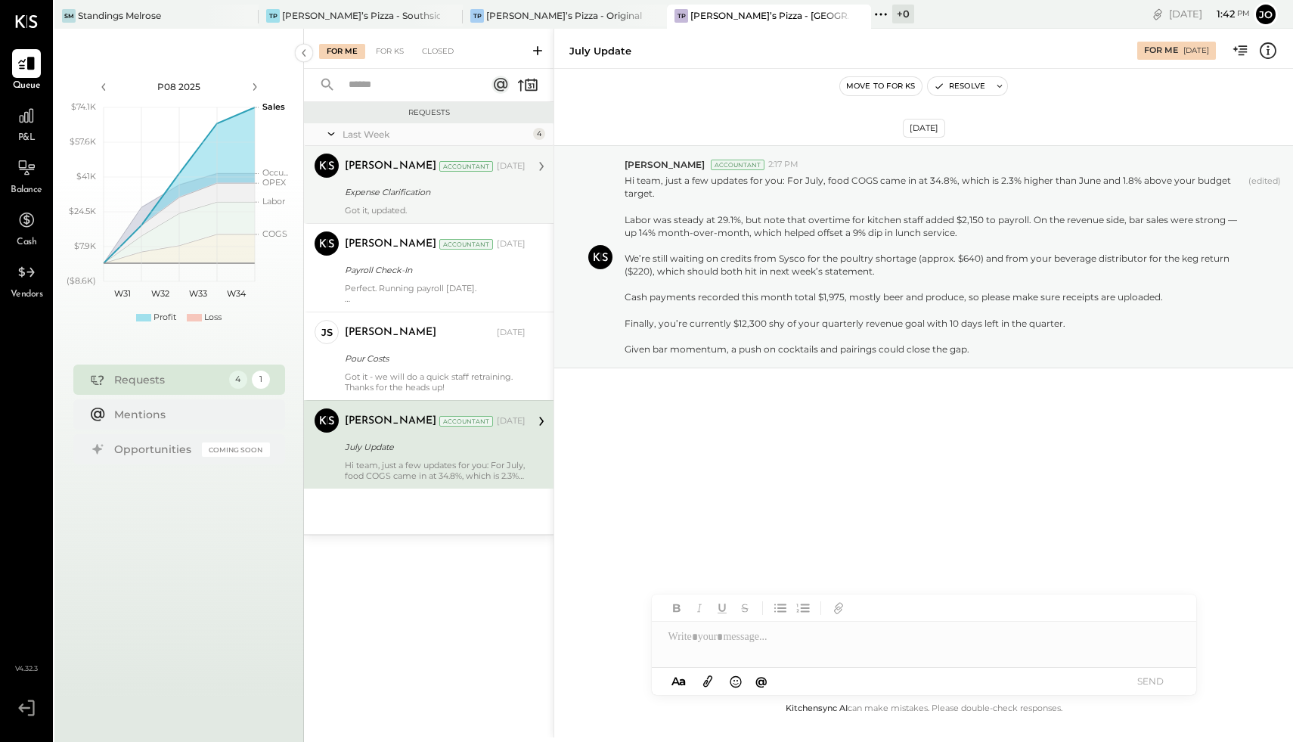
click at [439, 163] on div "Accountant" at bounding box center [466, 166] width 54 height 11
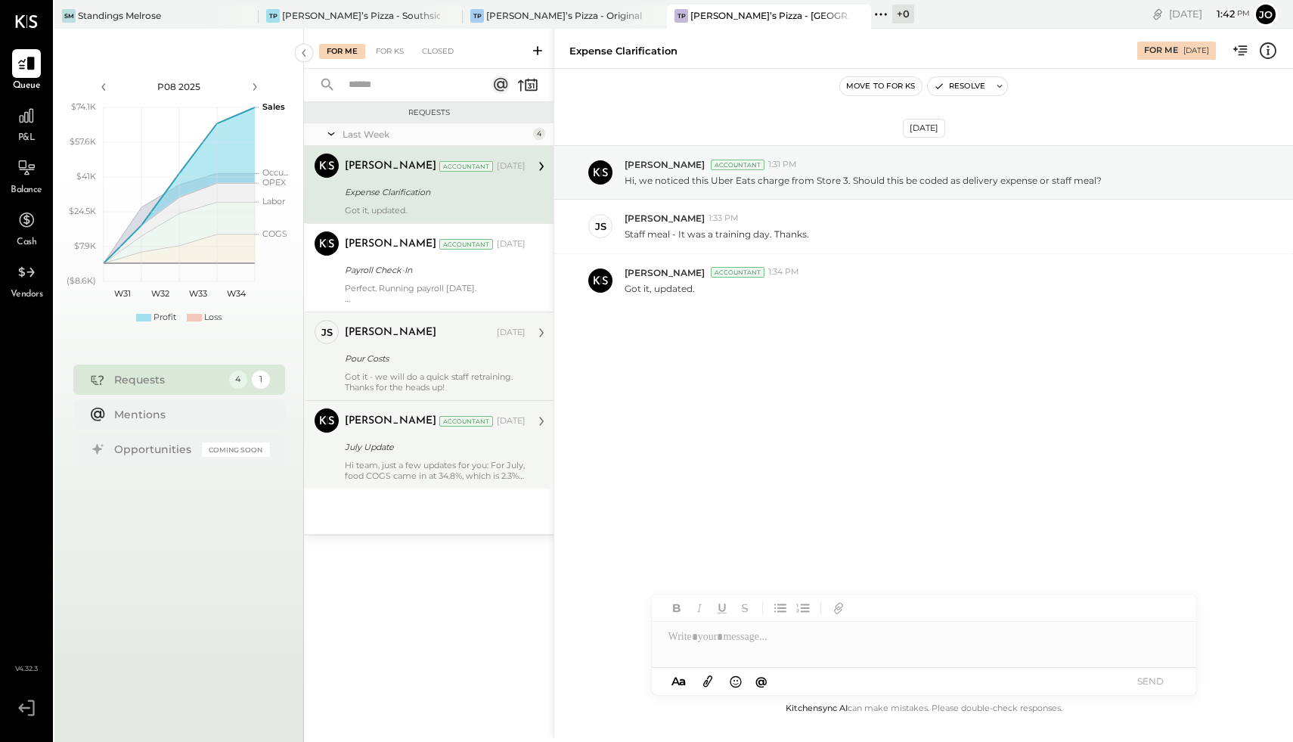
click at [444, 352] on div "Pour Costs" at bounding box center [433, 358] width 176 height 15
